Goal: Check status: Check status

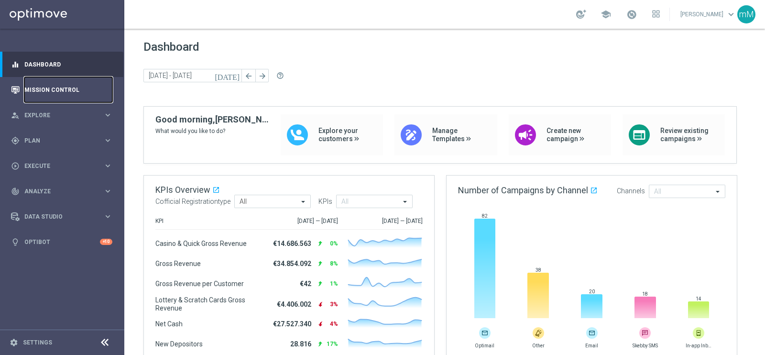
click at [53, 87] on link "Mission Control" at bounding box center [68, 89] width 88 height 25
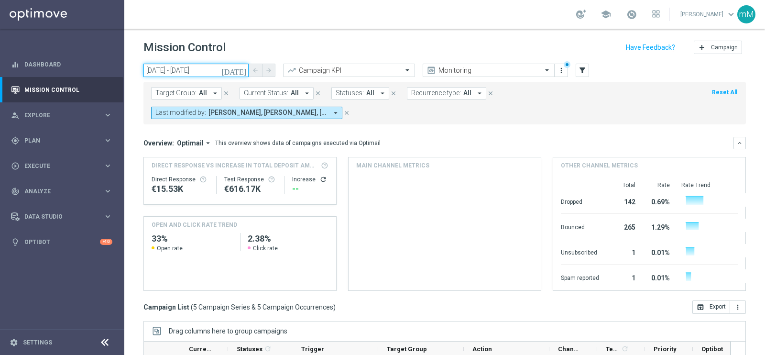
click at [207, 74] on input "[DATE] - [DATE]" at bounding box center [195, 70] width 105 height 13
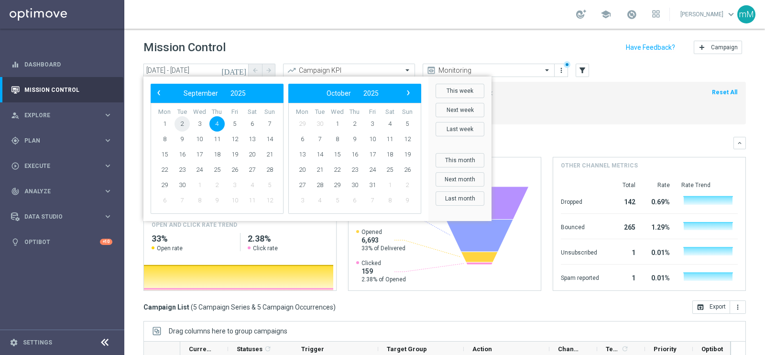
click at [183, 119] on span "2" at bounding box center [182, 123] width 15 height 15
type input "[DATE] - [DATE]"
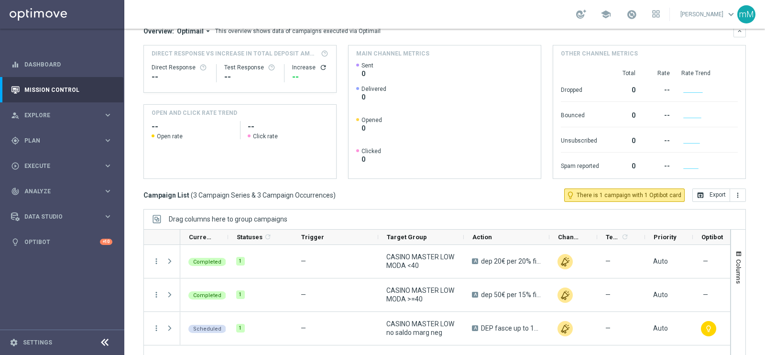
scroll to position [143, 0]
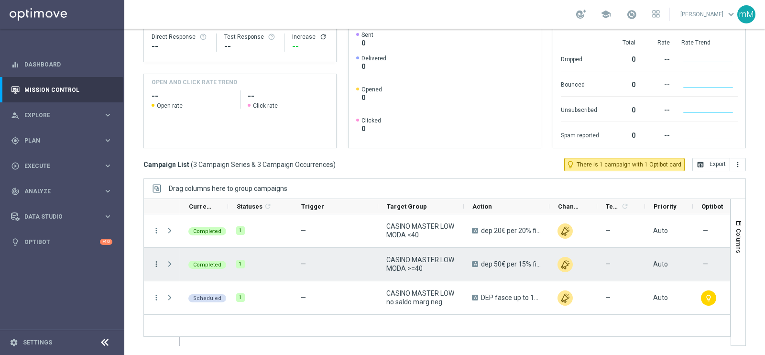
click at [157, 262] on icon "more_vert" at bounding box center [156, 264] width 9 height 9
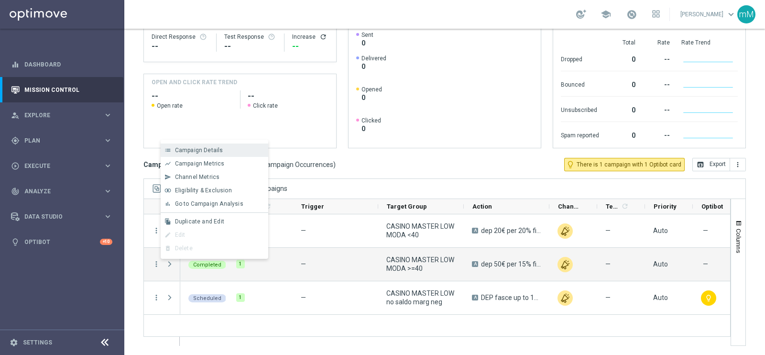
click at [200, 148] on span "Campaign Details" at bounding box center [199, 150] width 48 height 7
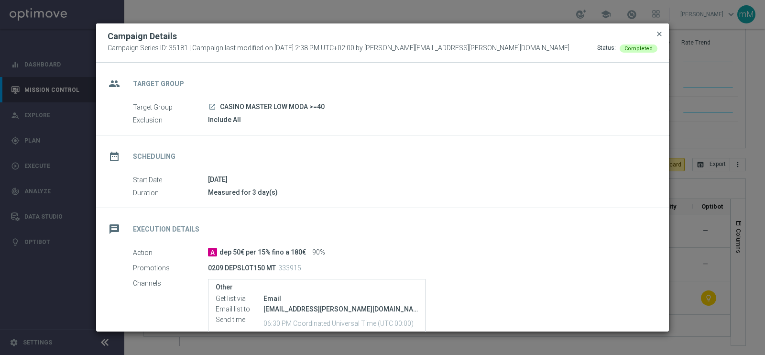
click at [661, 33] on span "close" at bounding box center [660, 34] width 8 height 8
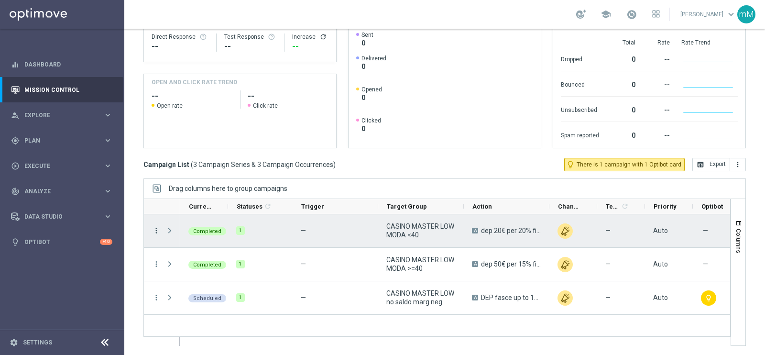
click at [158, 228] on icon "more_vert" at bounding box center [156, 230] width 9 height 9
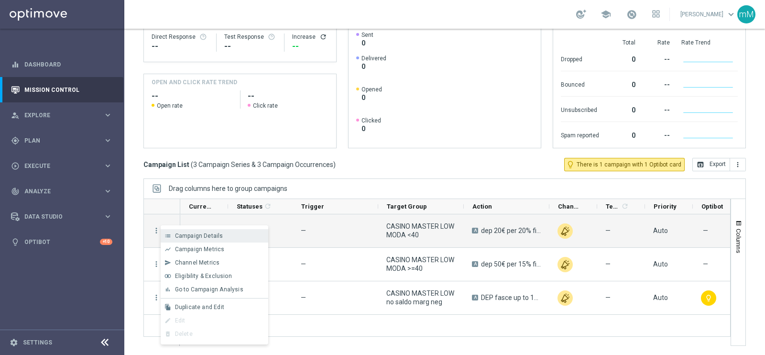
click at [193, 237] on span "Campaign Details" at bounding box center [199, 235] width 48 height 7
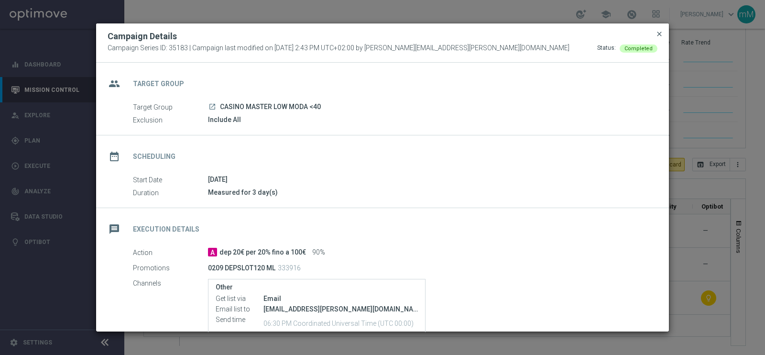
click at [661, 34] on span "close" at bounding box center [660, 34] width 8 height 8
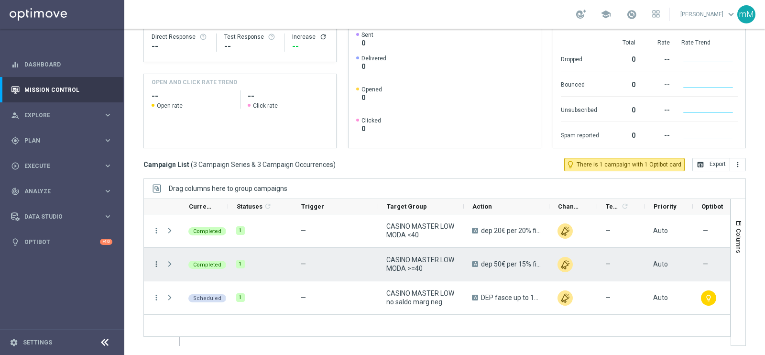
click at [156, 262] on icon "more_vert" at bounding box center [156, 264] width 9 height 9
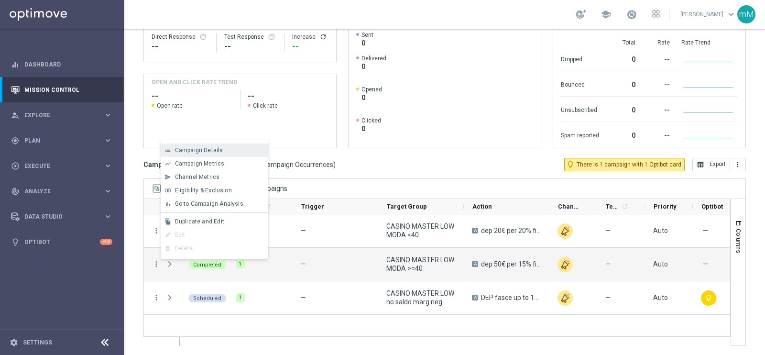
click at [211, 149] on span "Campaign Details" at bounding box center [199, 150] width 48 height 7
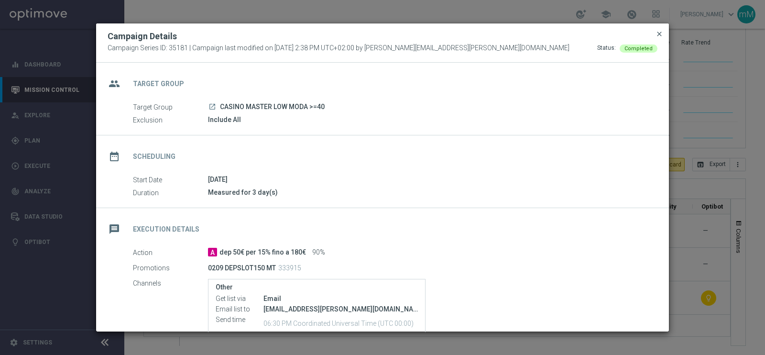
click at [657, 35] on span "close" at bounding box center [660, 34] width 8 height 8
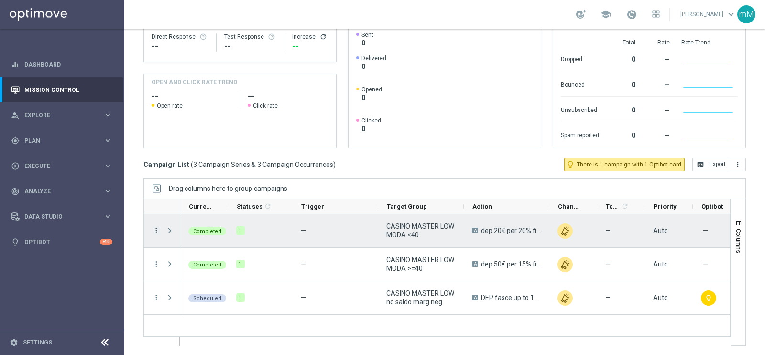
click at [153, 230] on icon "more_vert" at bounding box center [156, 230] width 9 height 9
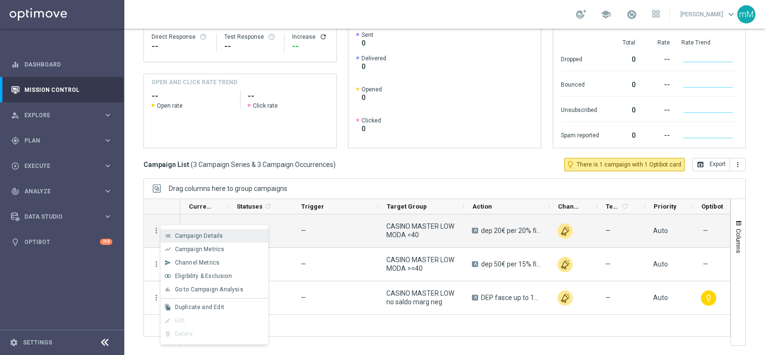
click at [213, 239] on span "Campaign Details" at bounding box center [199, 235] width 48 height 7
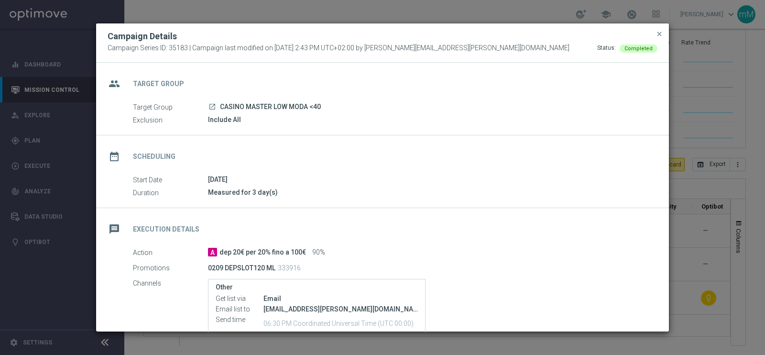
drag, startPoint x: 322, startPoint y: 110, endPoint x: 280, endPoint y: 109, distance: 42.1
click at [280, 109] on div "launch CASINO MASTER LOW MODA <40" at bounding box center [429, 107] width 442 height 10
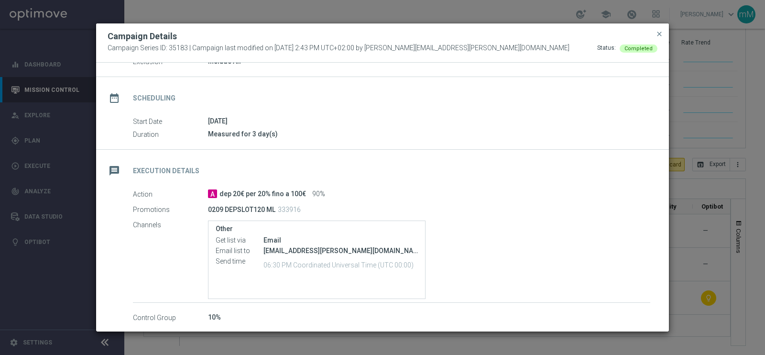
scroll to position [59, 0]
click at [261, 210] on p "0209 DEPSLOT120 ML" at bounding box center [241, 208] width 67 height 9
click at [660, 32] on span "close" at bounding box center [660, 34] width 8 height 8
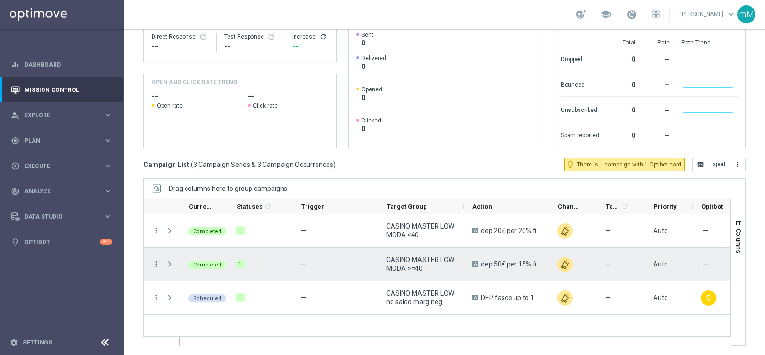
click at [159, 264] on icon "more_vert" at bounding box center [156, 264] width 9 height 9
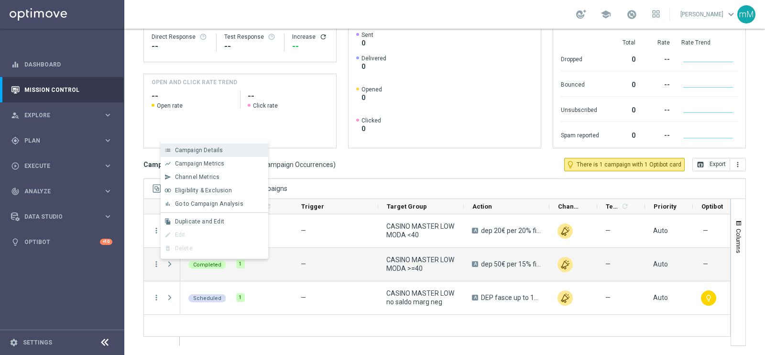
click at [213, 152] on span "Campaign Details" at bounding box center [199, 150] width 48 height 7
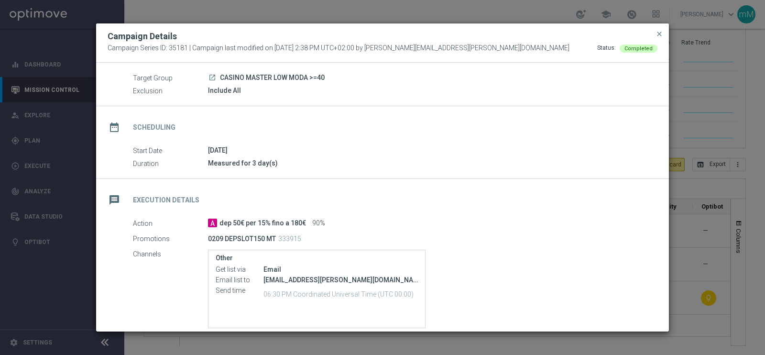
scroll to position [30, 0]
click at [256, 240] on p "0209 DEPSLOT150 MT" at bounding box center [242, 238] width 68 height 9
click at [658, 33] on span "close" at bounding box center [660, 34] width 8 height 8
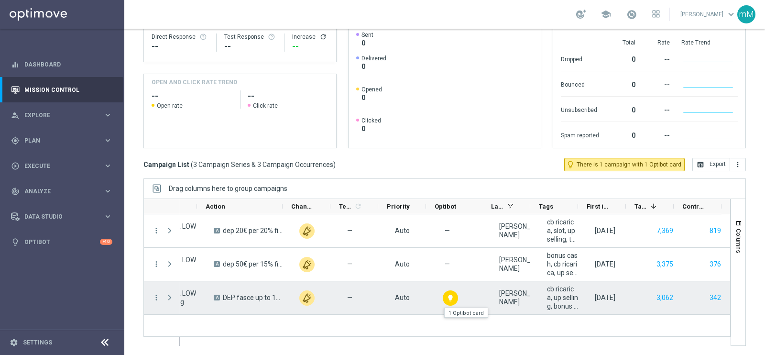
scroll to position [0, 266]
